Goal: Information Seeking & Learning: Find specific fact

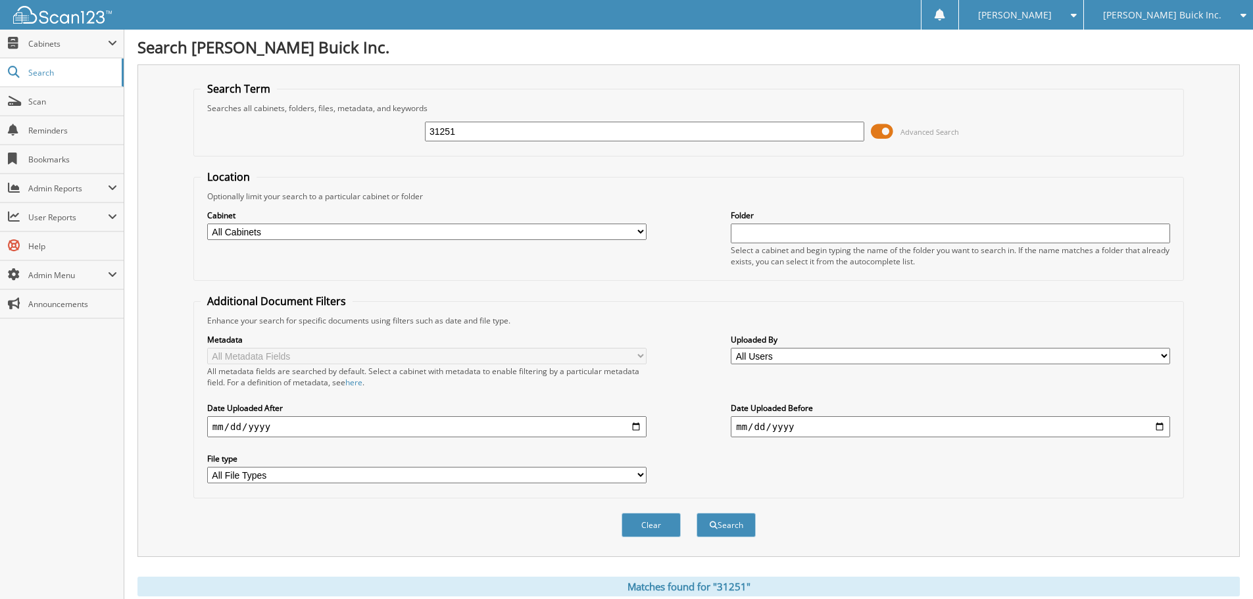
drag, startPoint x: 537, startPoint y: 128, endPoint x: 206, endPoint y: 62, distance: 337.1
click at [185, 66] on div "Search Term Searches all cabinets, folders, files, metadata, and keywords 31251…" at bounding box center [688, 310] width 1102 height 492
type input "33120"
click at [696, 513] on button "Search" at bounding box center [725, 525] width 59 height 24
click at [709, 527] on span "submit" at bounding box center [713, 525] width 8 height 8
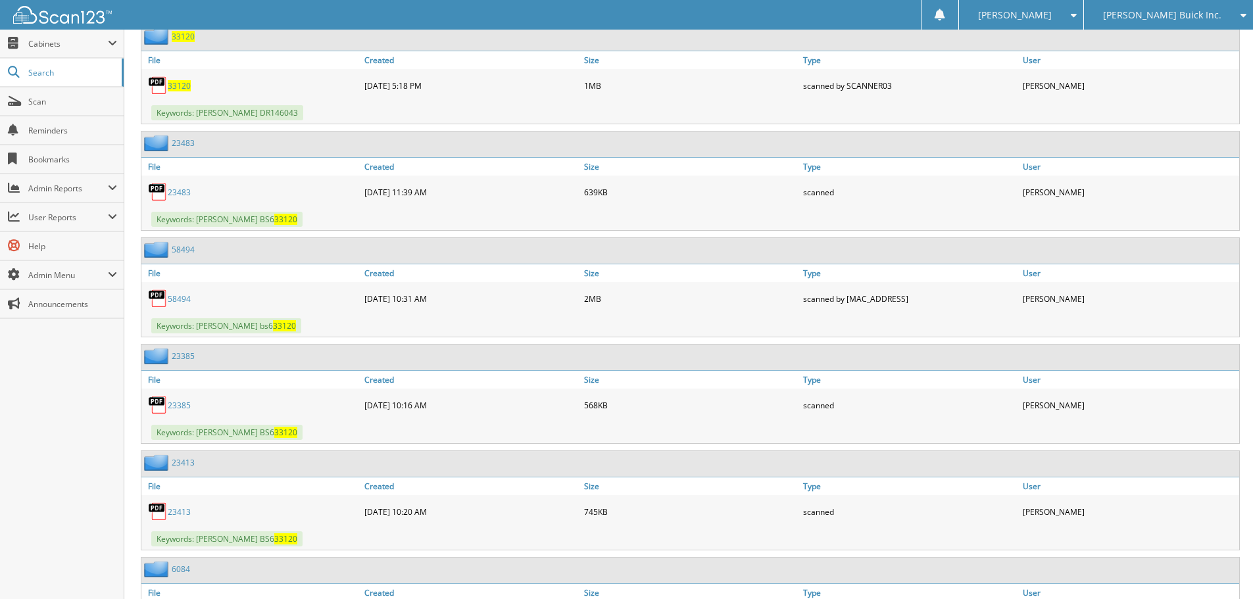
scroll to position [540, 0]
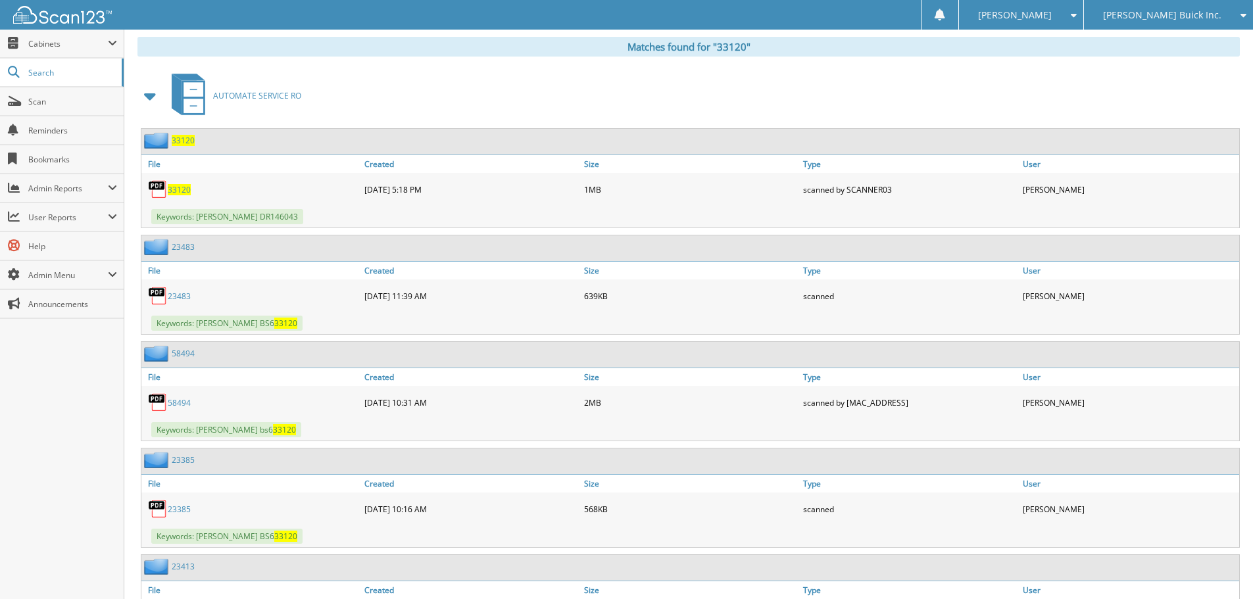
click at [1143, 11] on span "[PERSON_NAME] Buick Inc." at bounding box center [1162, 15] width 118 height 8
click at [1155, 35] on link "[PERSON_NAME] Chrysler Inc." at bounding box center [1168, 41] width 169 height 23
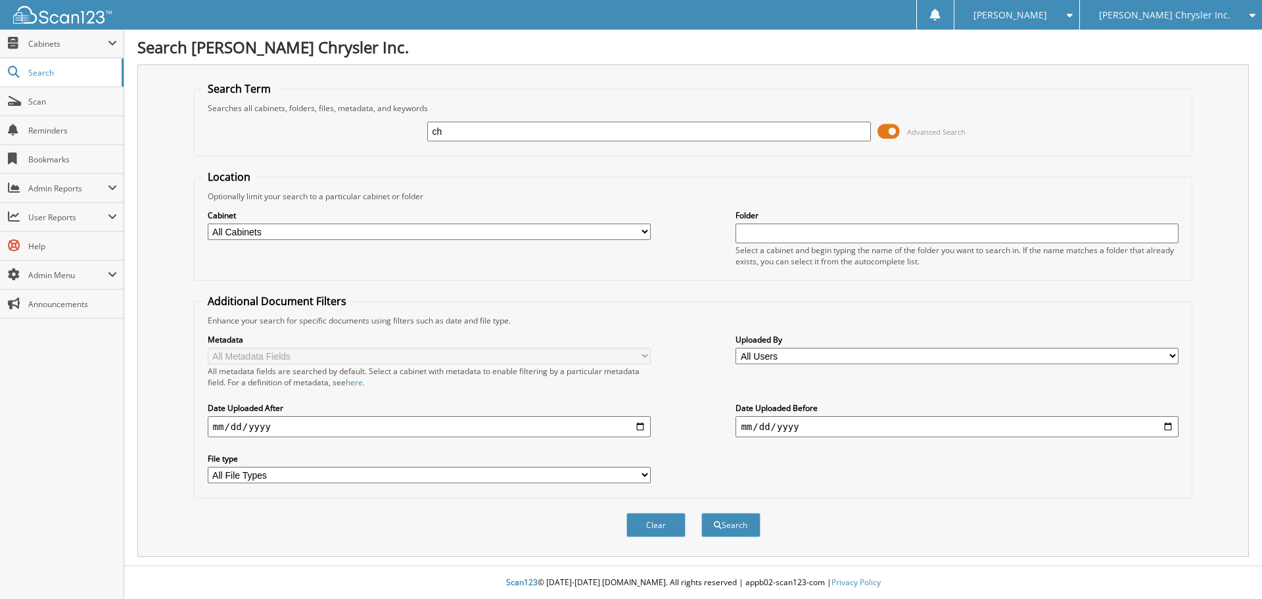
click at [687, 162] on form "Search Term Searches all cabinets, folders, files, metadata, and keywords ch Ad…" at bounding box center [693, 317] width 999 height 470
click at [497, 130] on input "ch" at bounding box center [648, 132] width 443 height 20
type input "cheaper car rental"
click at [452, 230] on select "All Cabinets ABANDONED TITLE VEHICLES ACCOUNTS PAYABLE ACCOUNTS RECEIVABLE AUCT…" at bounding box center [429, 232] width 443 height 16
select select "16122"
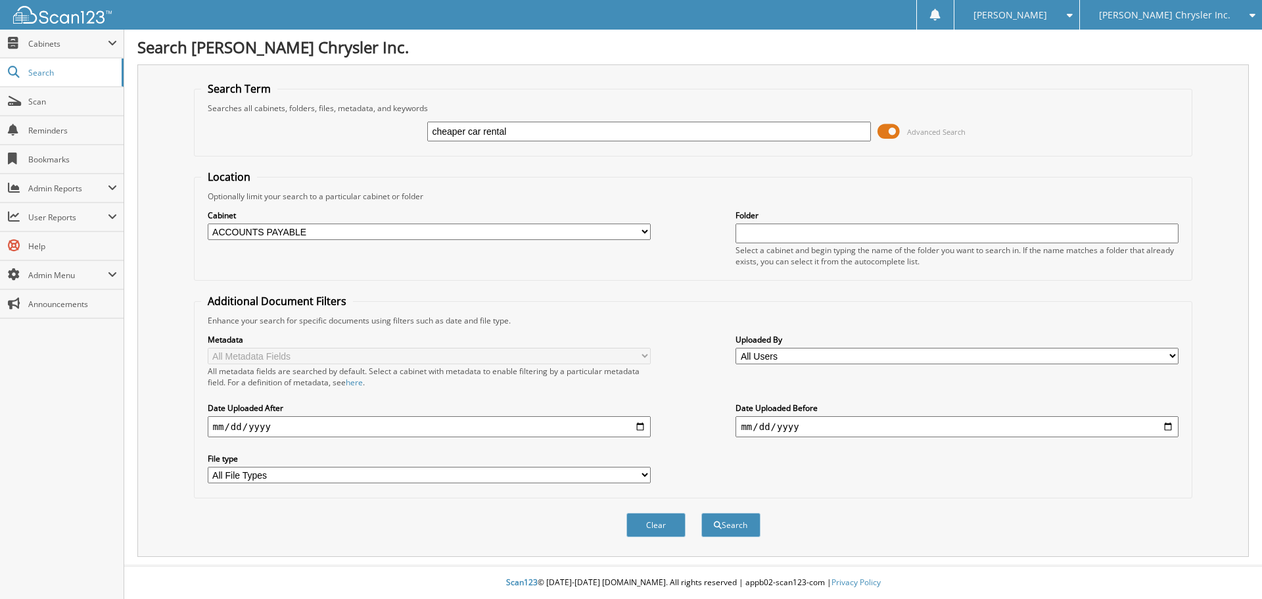
click at [208, 224] on select "All Cabinets ABANDONED TITLE VEHICLES ACCOUNTS PAYABLE ACCOUNTS RECEIVABLE AUCT…" at bounding box center [429, 232] width 443 height 16
click at [225, 427] on input "date" at bounding box center [429, 426] width 443 height 21
type input "[DATE]"
type input "2025-08-01"
click at [751, 534] on button "Search" at bounding box center [731, 525] width 59 height 24
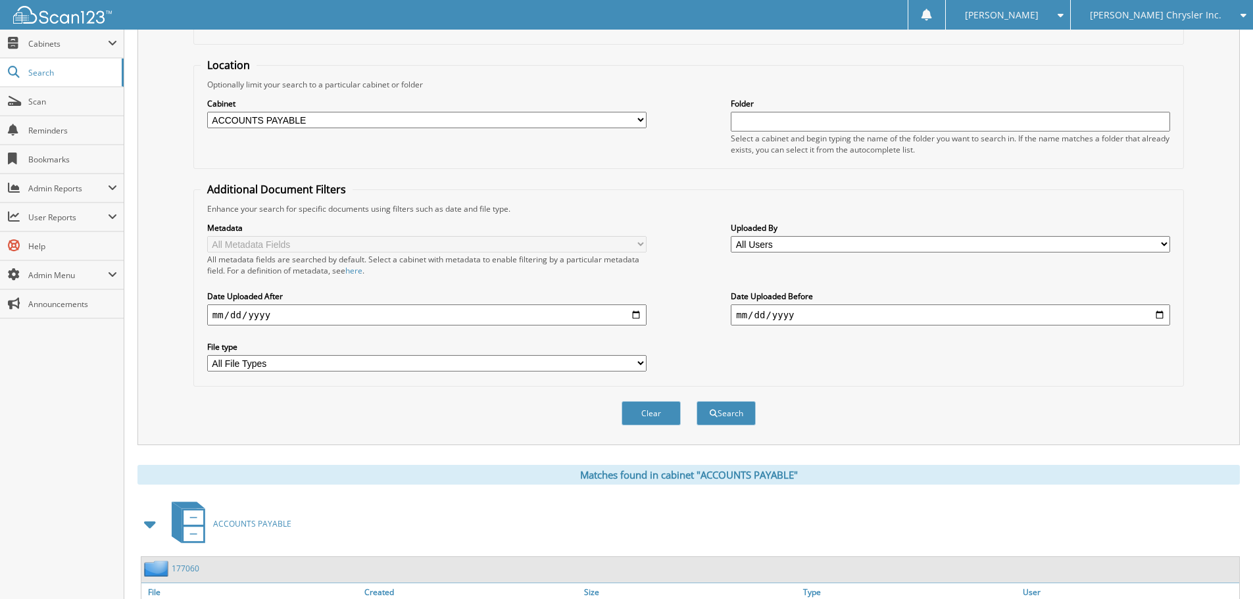
scroll to position [209, 0]
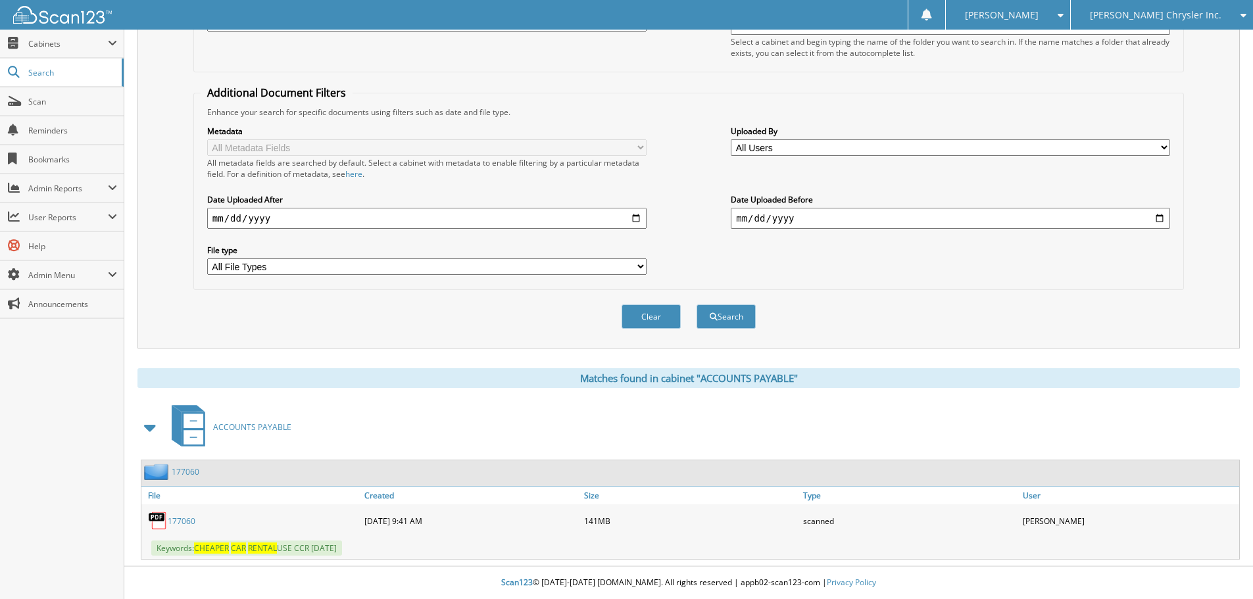
click at [193, 519] on link "177060" at bounding box center [182, 520] width 28 height 11
click at [745, 219] on input "2025-08-01" at bounding box center [949, 218] width 439 height 21
type input "2025-08-30"
click at [737, 318] on button "Search" at bounding box center [725, 316] width 59 height 24
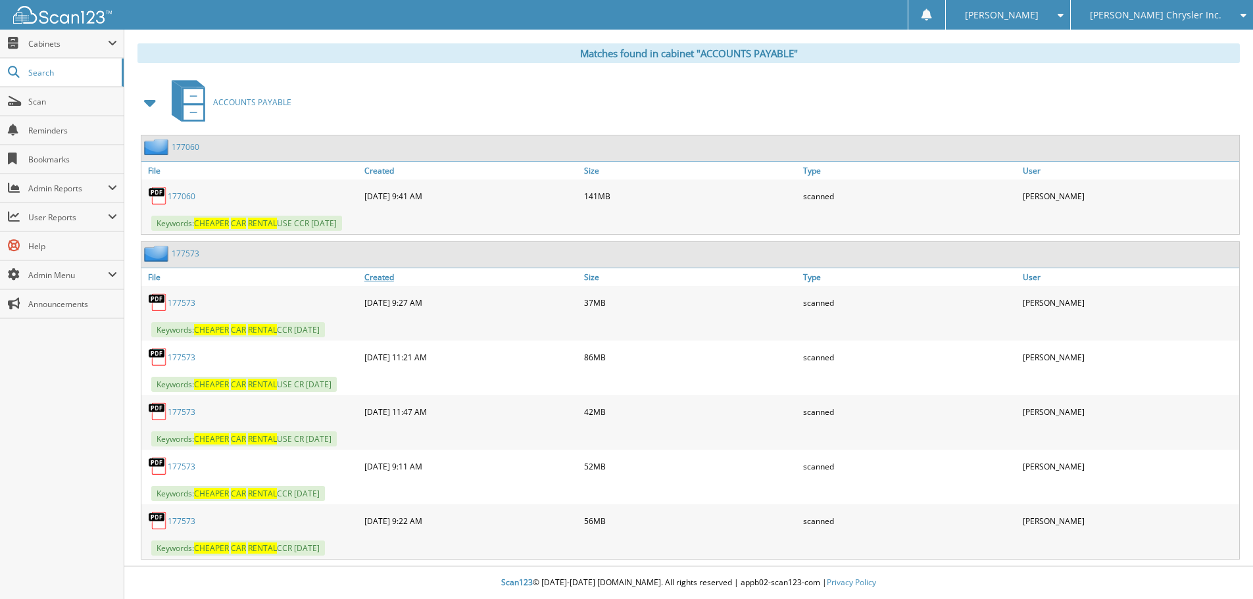
scroll to position [534, 0]
click at [191, 360] on link "177573" at bounding box center [182, 357] width 28 height 11
click at [829, 94] on div "ACCOUNTS PAYABLE" at bounding box center [688, 102] width 1102 height 52
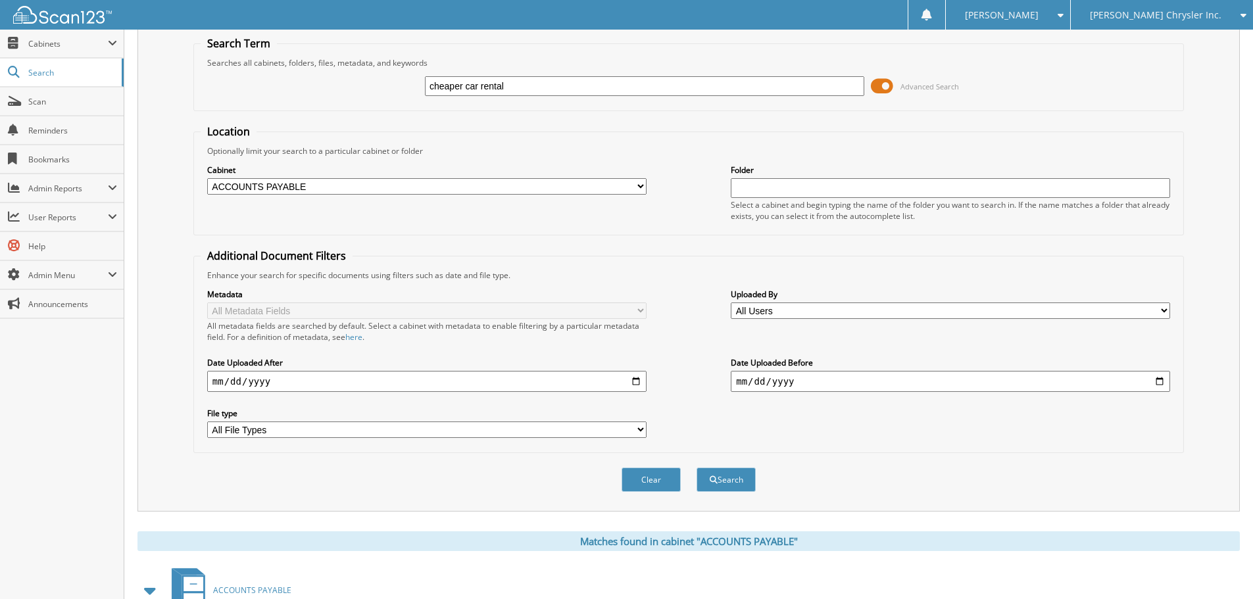
scroll to position [0, 0]
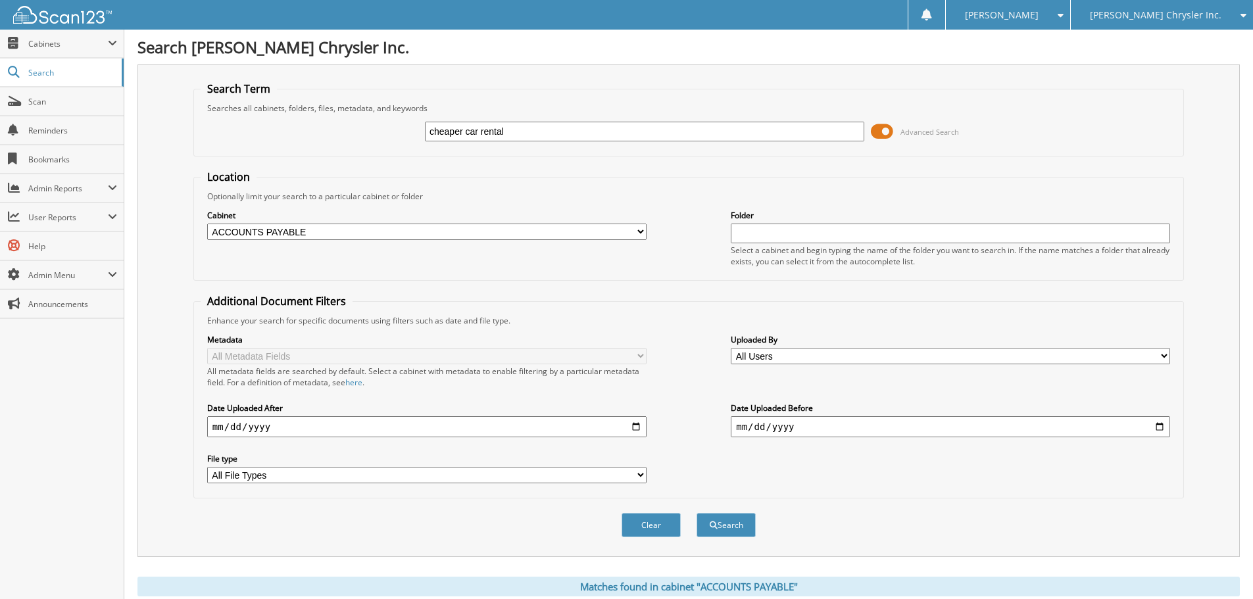
click at [1143, 27] on div "[PERSON_NAME] Chrysler Inc." at bounding box center [1161, 15] width 169 height 30
click at [1140, 39] on link "[PERSON_NAME] Buick Inc." at bounding box center [1161, 41] width 182 height 23
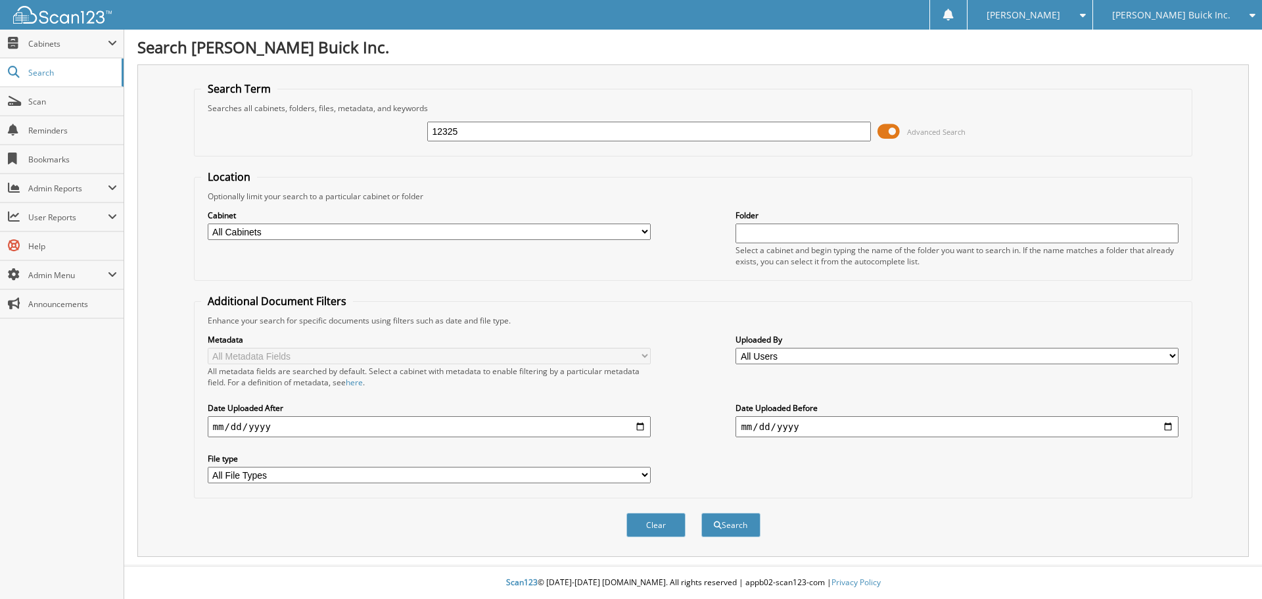
type input "12325"
click at [702, 513] on button "Search" at bounding box center [731, 525] width 59 height 24
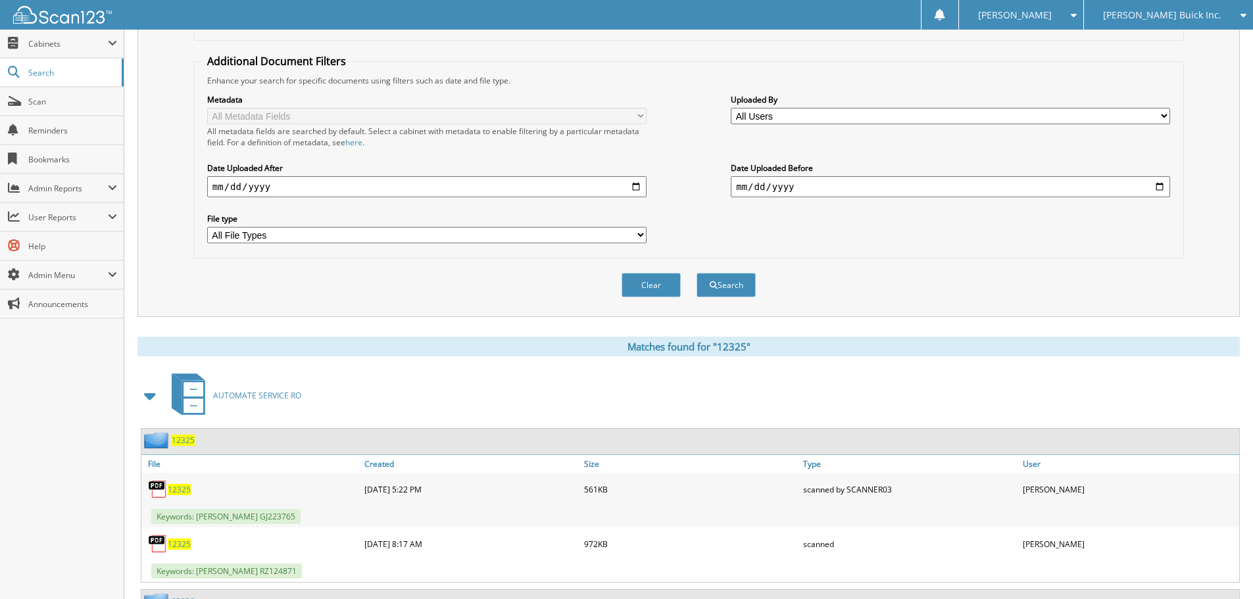
scroll to position [14, 0]
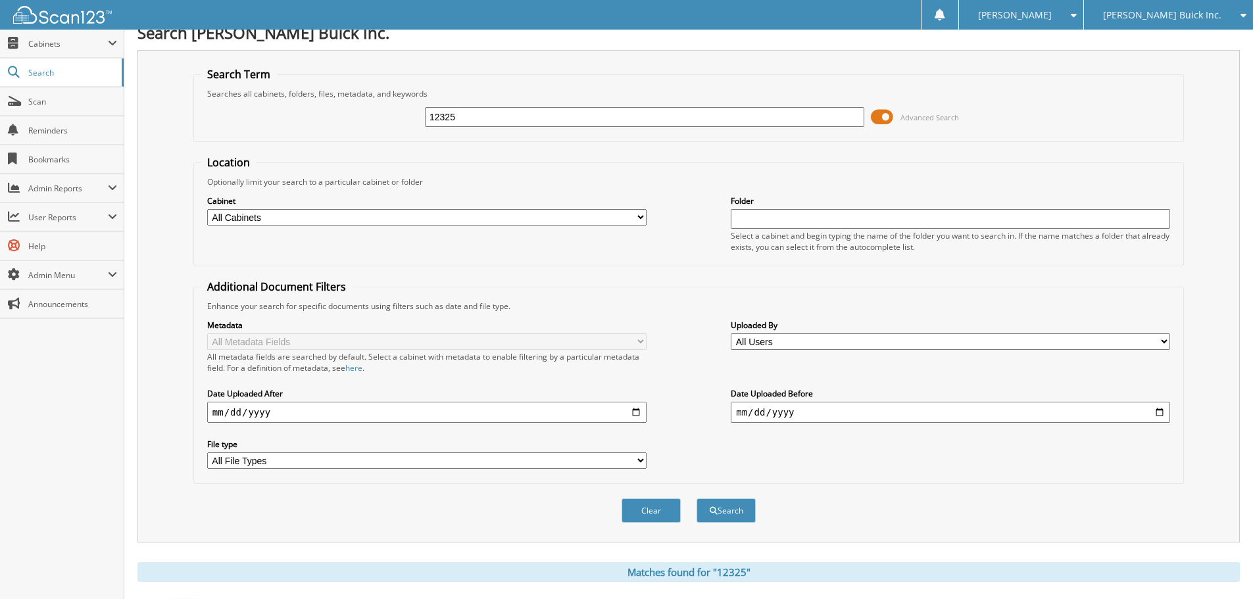
click at [1176, 22] on div "[PERSON_NAME] Buick Inc." at bounding box center [1168, 15] width 156 height 30
click at [1175, 36] on link "[PERSON_NAME] Chrysler Inc." at bounding box center [1168, 41] width 169 height 23
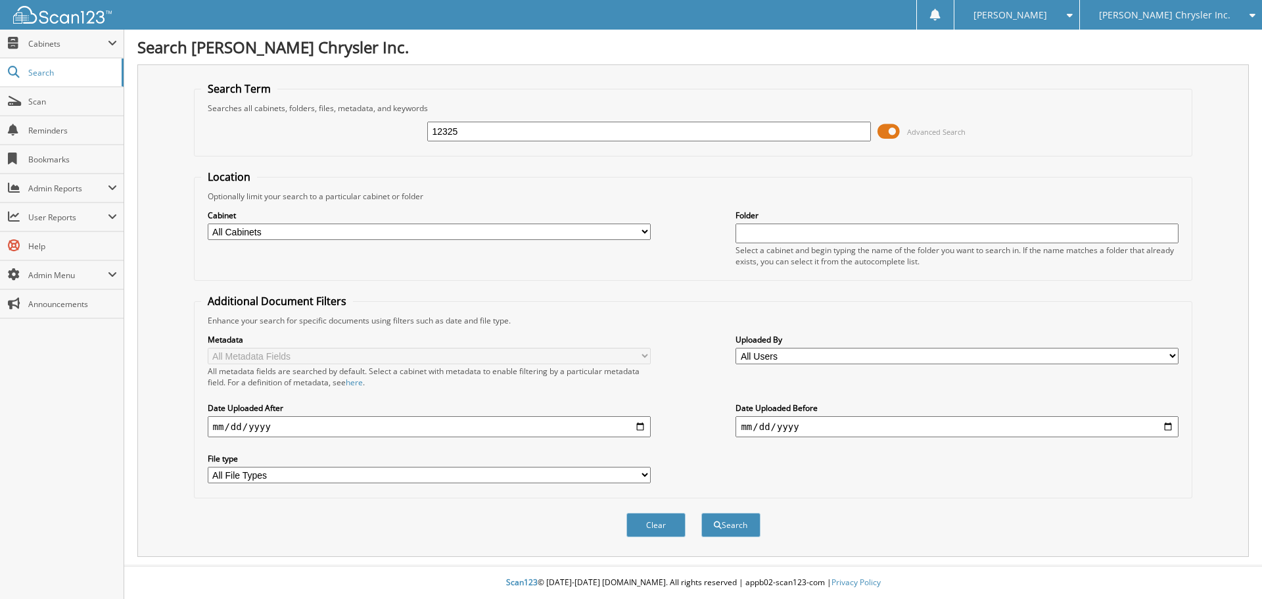
type input "12325"
click at [702, 513] on button "Search" at bounding box center [731, 525] width 59 height 24
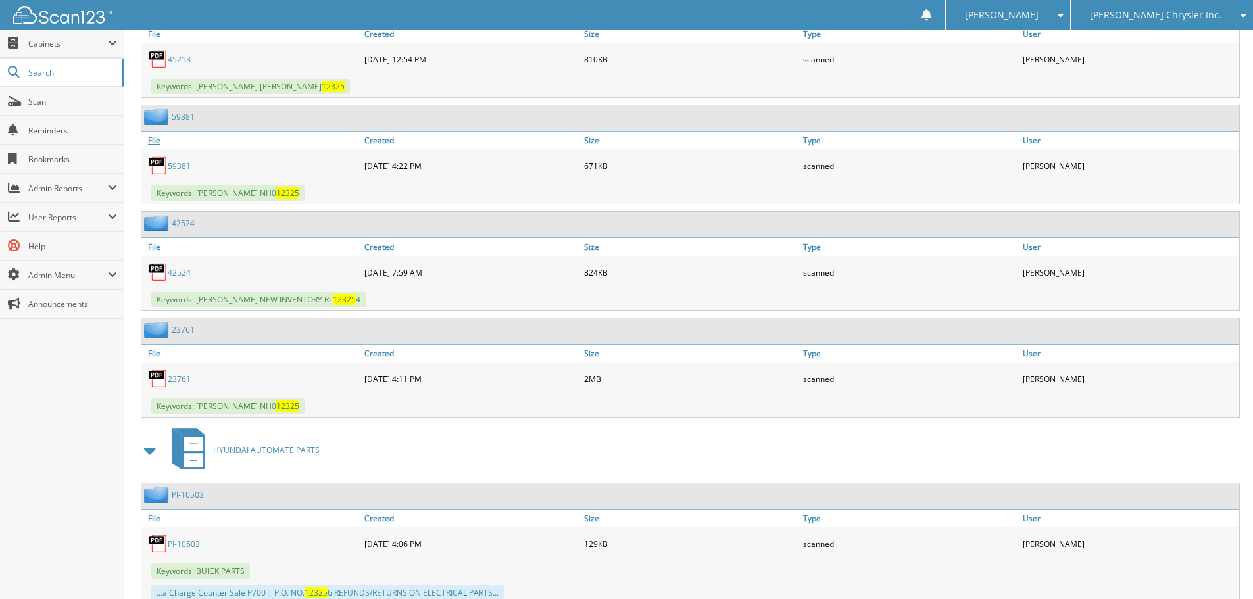
scroll to position [4485, 0]
